Goal: Task Accomplishment & Management: Manage account settings

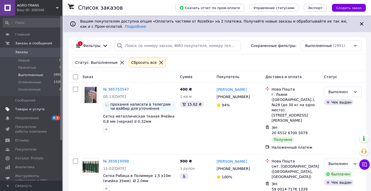
click at [28, 108] on span "Товары и услуги" at bounding box center [29, 109] width 29 height 5
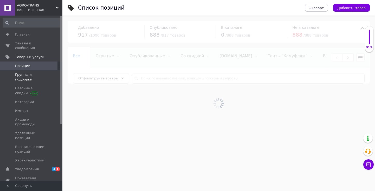
click at [36, 73] on span "Группы и подборки" at bounding box center [31, 77] width 33 height 9
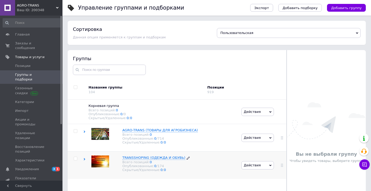
click at [156, 159] on span "TRANSSHOPING (ОДЕЖДА И ОБУВЬ)" at bounding box center [153, 158] width 63 height 4
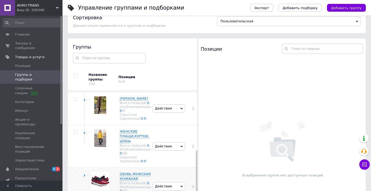
scroll to position [29, 0]
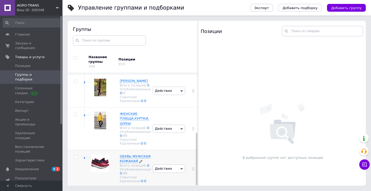
click at [134, 155] on span "ОБУВЬ МУЖСКАЯ КОЖАНАЯ" at bounding box center [135, 159] width 31 height 9
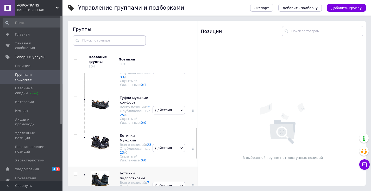
scroll to position [306, 0]
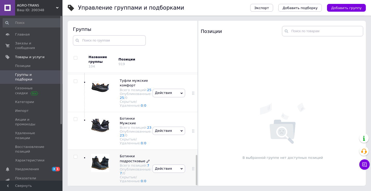
click at [129, 157] on span "Ботинки подростковые" at bounding box center [132, 159] width 25 height 9
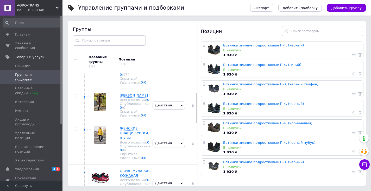
scroll to position [72, 0]
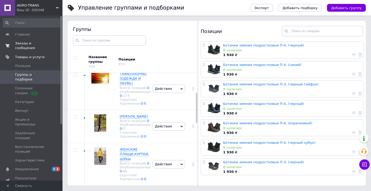
click at [32, 42] on span "Заказы и сообщения" at bounding box center [31, 45] width 33 height 9
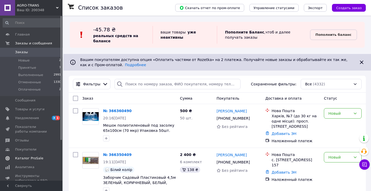
click at [29, 157] on span "Каталог ProSale" at bounding box center [29, 158] width 28 height 5
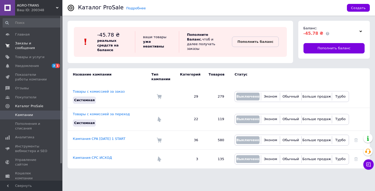
click at [30, 43] on span "Заказы и сообщения" at bounding box center [31, 45] width 33 height 9
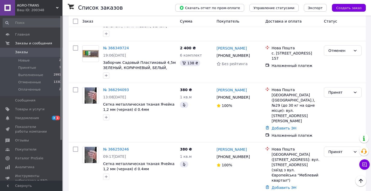
scroll to position [208, 0]
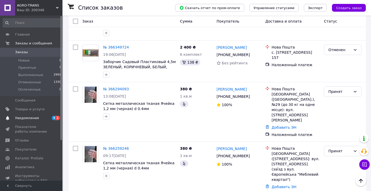
click at [29, 118] on span "Уведомления" at bounding box center [27, 118] width 24 height 5
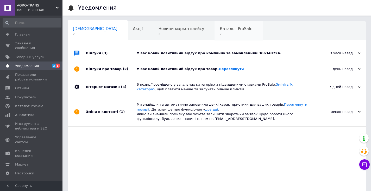
click at [220, 27] on span "Каталог ProSale" at bounding box center [236, 29] width 33 height 5
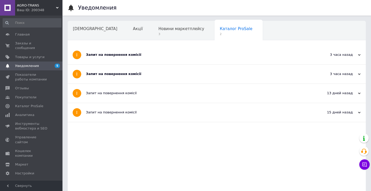
click at [102, 74] on div "Запит на повернення комісії" at bounding box center [197, 74] width 222 height 5
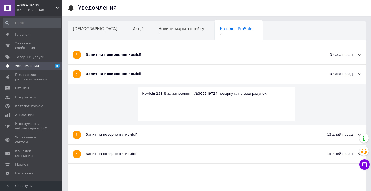
click at [108, 54] on div "Запит на повернення комісії" at bounding box center [197, 55] width 222 height 5
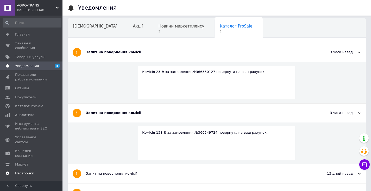
scroll to position [20, 0]
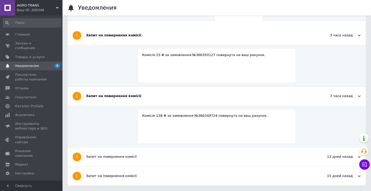
click at [32, 190] on div "Prom микс 1 000" at bounding box center [34, 192] width 39 height 5
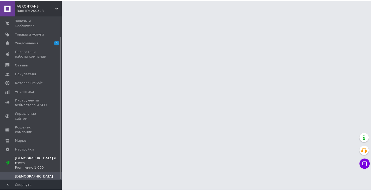
scroll to position [23, 0]
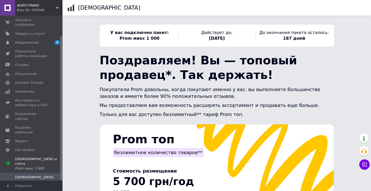
click at [21, 184] on span "Счета" at bounding box center [20, 186] width 10 height 5
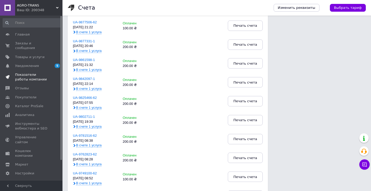
click at [30, 73] on span "Показатели работы компании" at bounding box center [31, 77] width 33 height 9
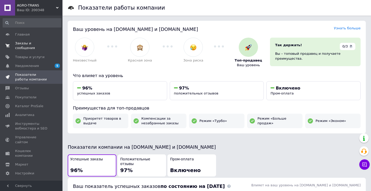
click at [32, 42] on span "Заказы и сообщения" at bounding box center [31, 45] width 33 height 9
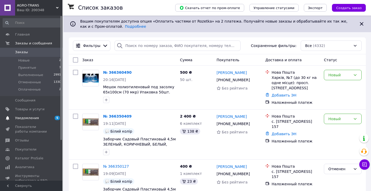
click at [32, 119] on span "Уведомления" at bounding box center [27, 118] width 24 height 5
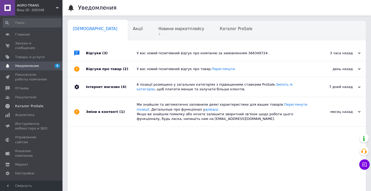
click at [27, 104] on span "Каталог ProSale" at bounding box center [29, 106] width 28 height 5
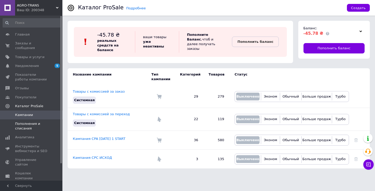
click at [24, 122] on span "Пополнения и списания" at bounding box center [31, 126] width 33 height 9
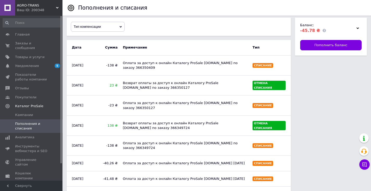
scroll to position [26, 0]
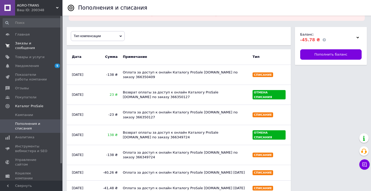
click at [32, 43] on span "Заказы и сообщения" at bounding box center [31, 45] width 33 height 9
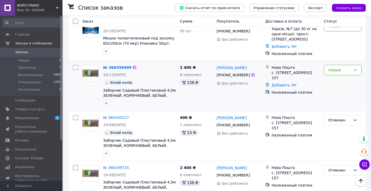
scroll to position [78, 0]
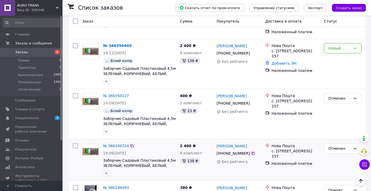
scroll to position [156, 0]
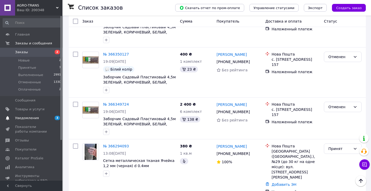
click at [23, 118] on span "Уведомления" at bounding box center [27, 118] width 24 height 5
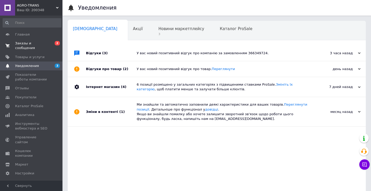
click at [30, 42] on span "Заказы и сообщения" at bounding box center [31, 45] width 33 height 9
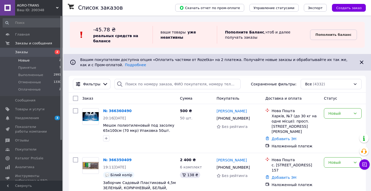
click at [28, 60] on span "Новые" at bounding box center [23, 60] width 11 height 5
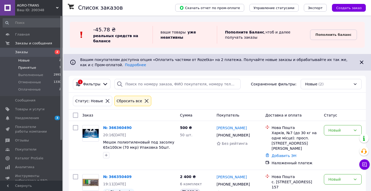
click at [28, 69] on span "Принятые" at bounding box center [27, 68] width 18 height 5
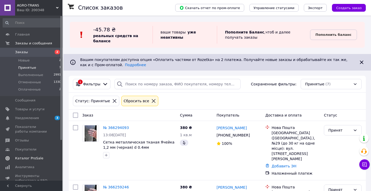
click at [35, 160] on span "Каталог ProSale" at bounding box center [29, 158] width 28 height 5
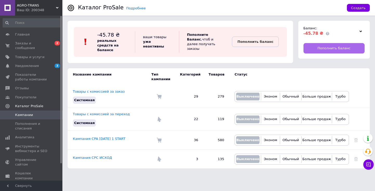
click at [339, 49] on span "Пополнить баланс" at bounding box center [334, 48] width 33 height 5
click at [35, 104] on span "Каталог ProSale" at bounding box center [29, 106] width 28 height 5
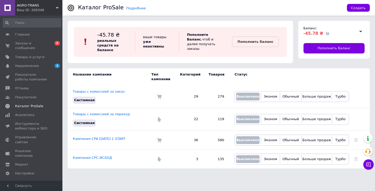
click at [35, 104] on span "Каталог ProSale" at bounding box center [29, 106] width 28 height 5
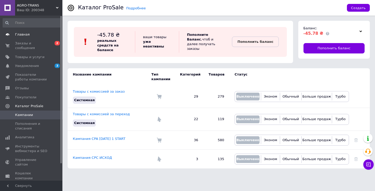
click at [41, 39] on link "Главная" at bounding box center [32, 34] width 64 height 9
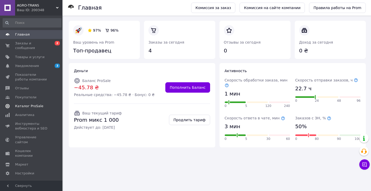
click at [31, 104] on span "Каталог ProSale" at bounding box center [29, 106] width 28 height 5
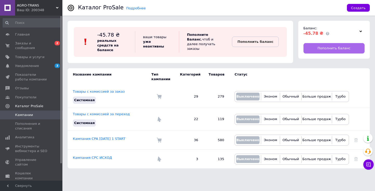
click at [326, 47] on span "Пополнить баланс" at bounding box center [334, 48] width 33 height 5
